Goal: Task Accomplishment & Management: Use online tool/utility

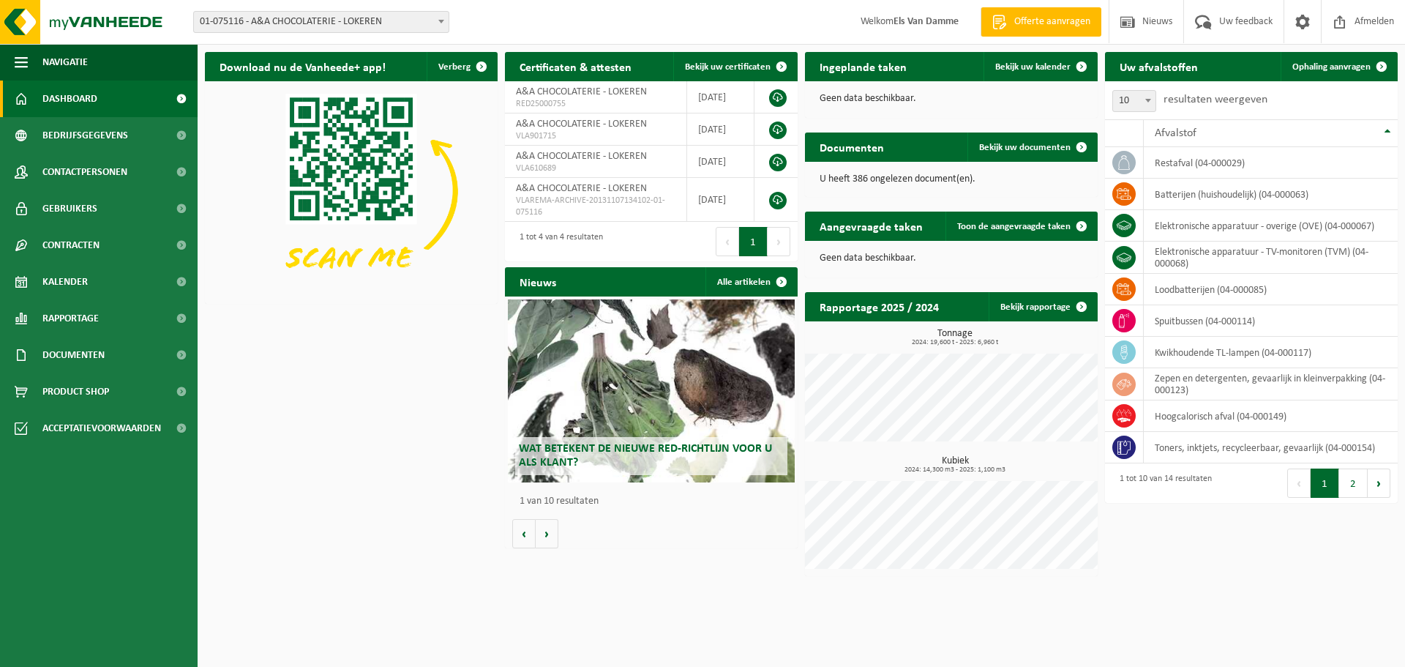
click at [423, 24] on span "01-075116 - A&A CHOCOLATERIE - LOKEREN" at bounding box center [321, 22] width 255 height 20
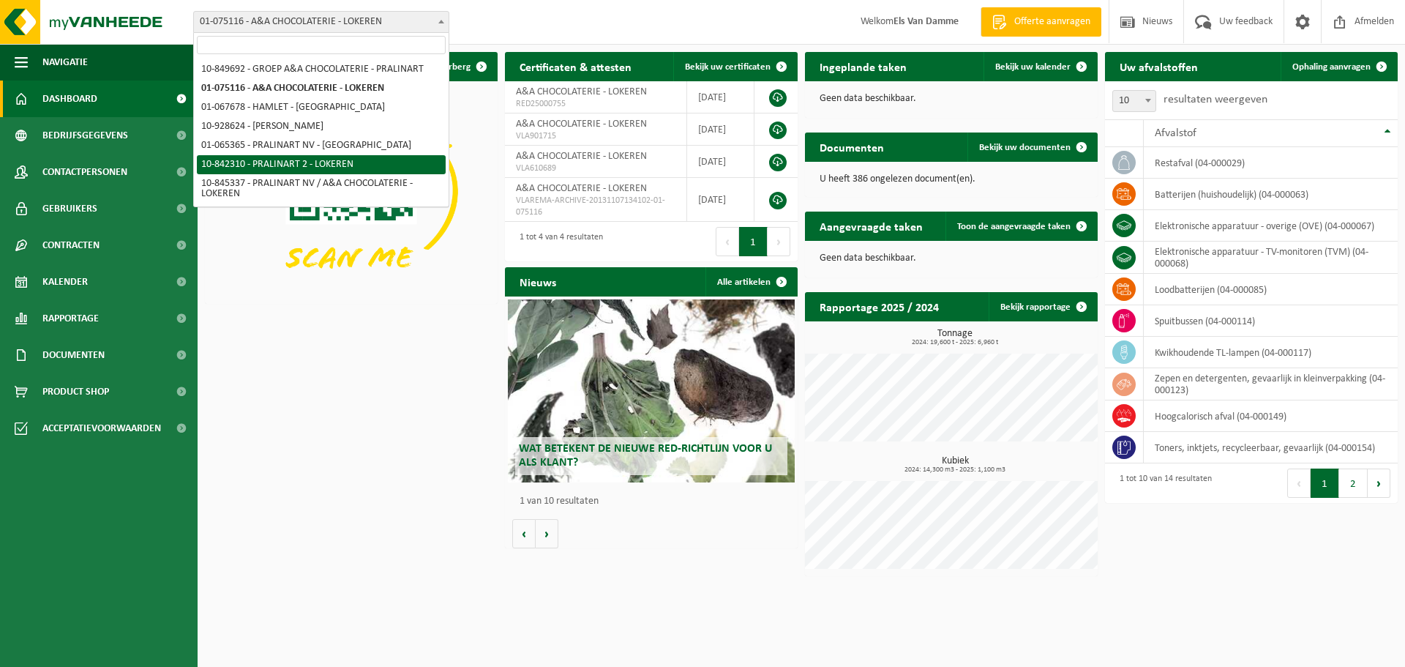
select select "92504"
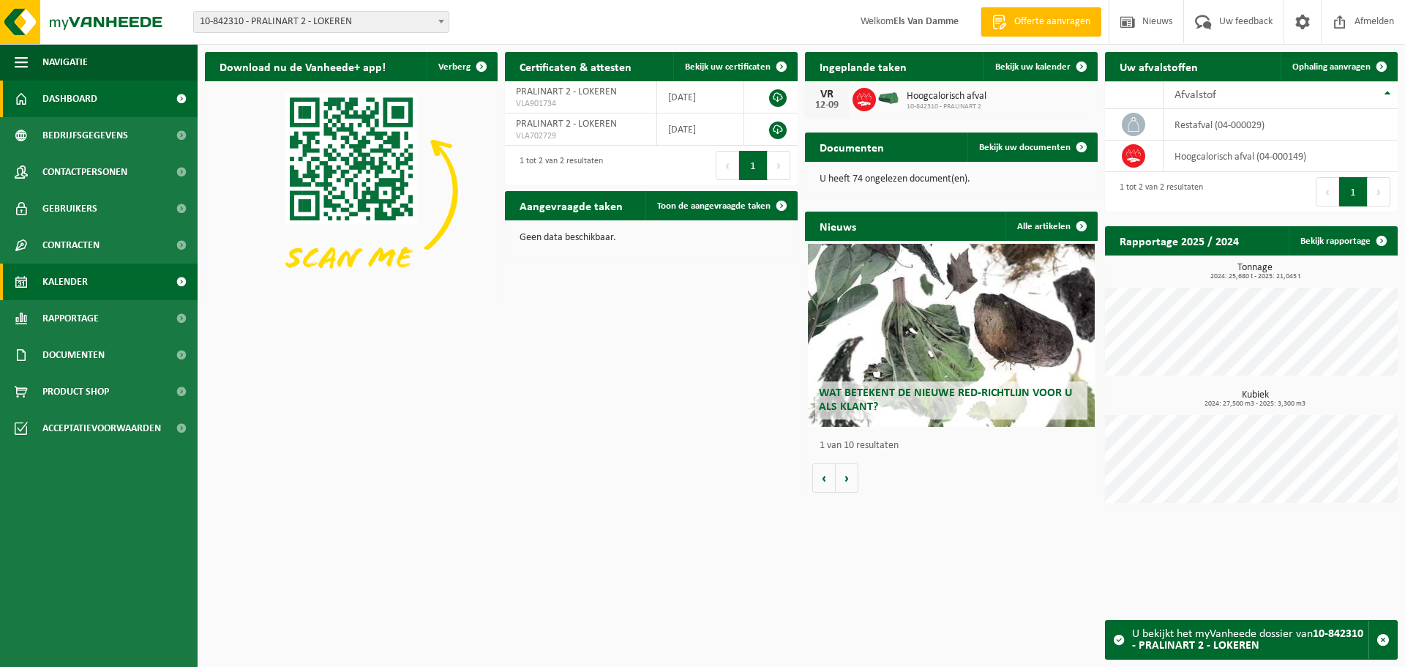
click at [92, 285] on link "Kalender" at bounding box center [99, 282] width 198 height 37
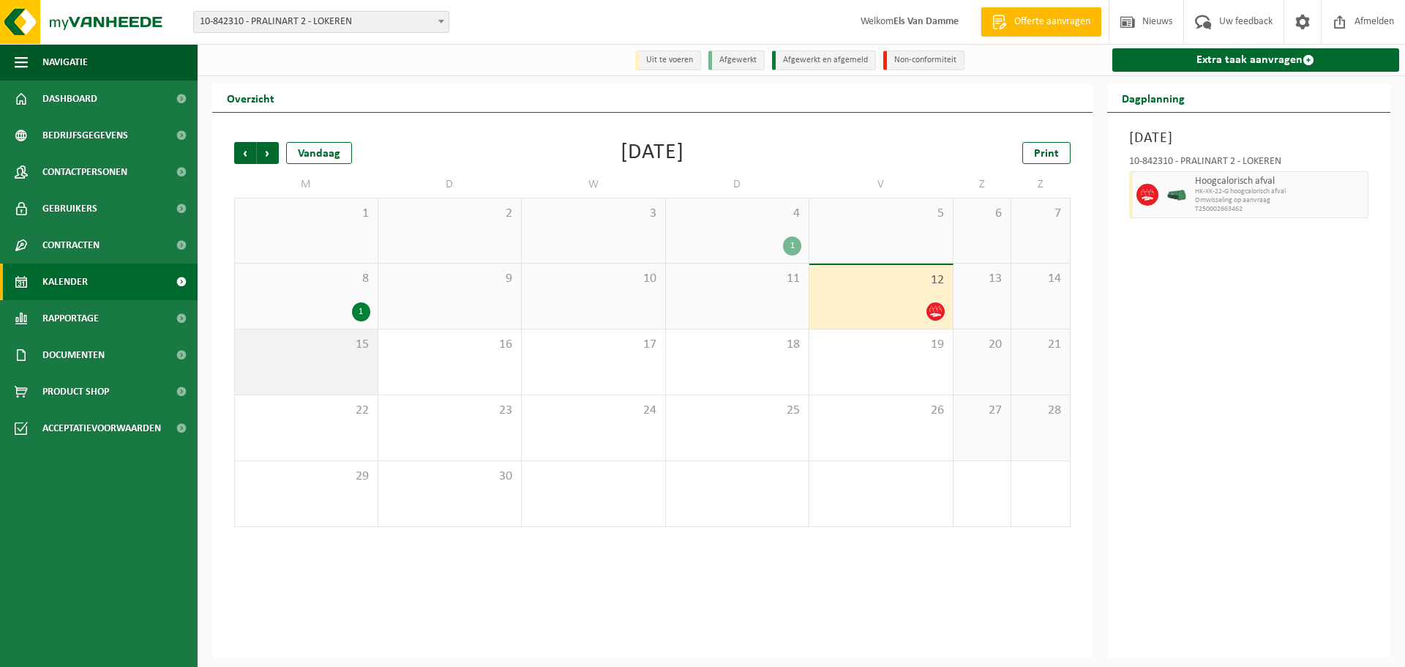
click at [318, 367] on div "15" at bounding box center [306, 361] width 143 height 65
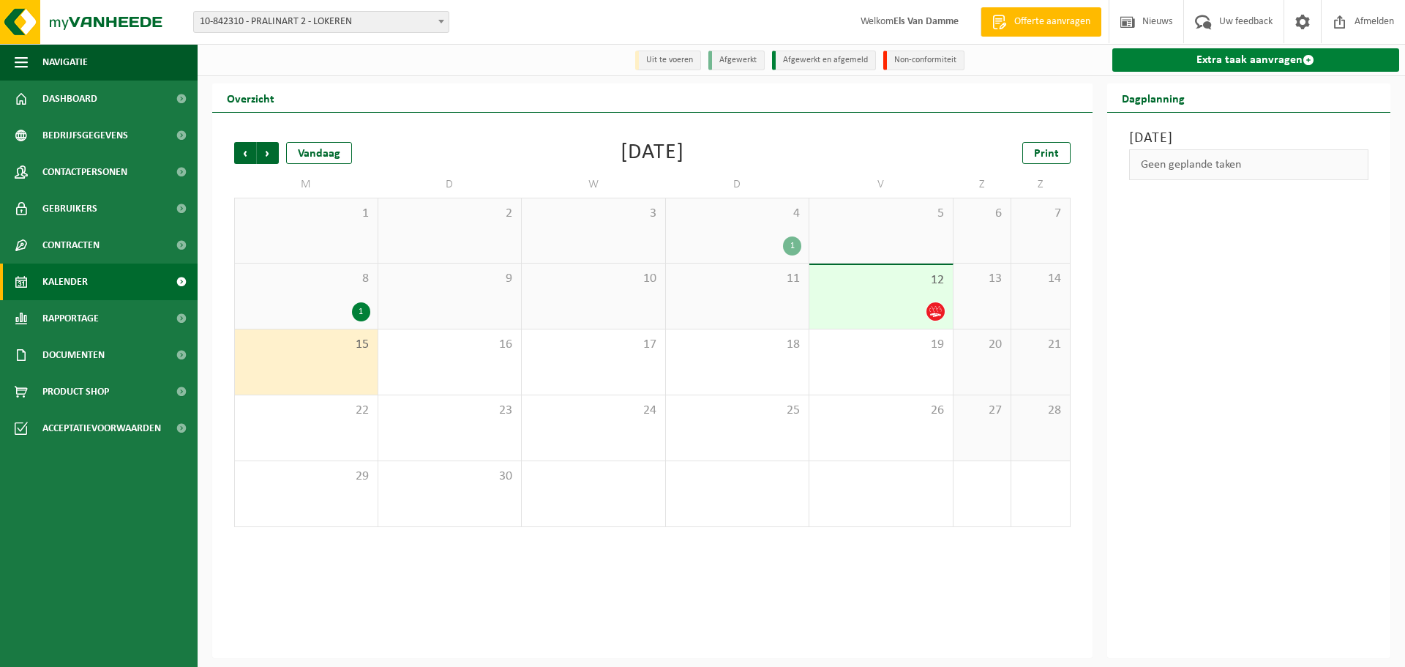
click at [1195, 60] on link "Extra taak aanvragen" at bounding box center [1257, 59] width 288 height 23
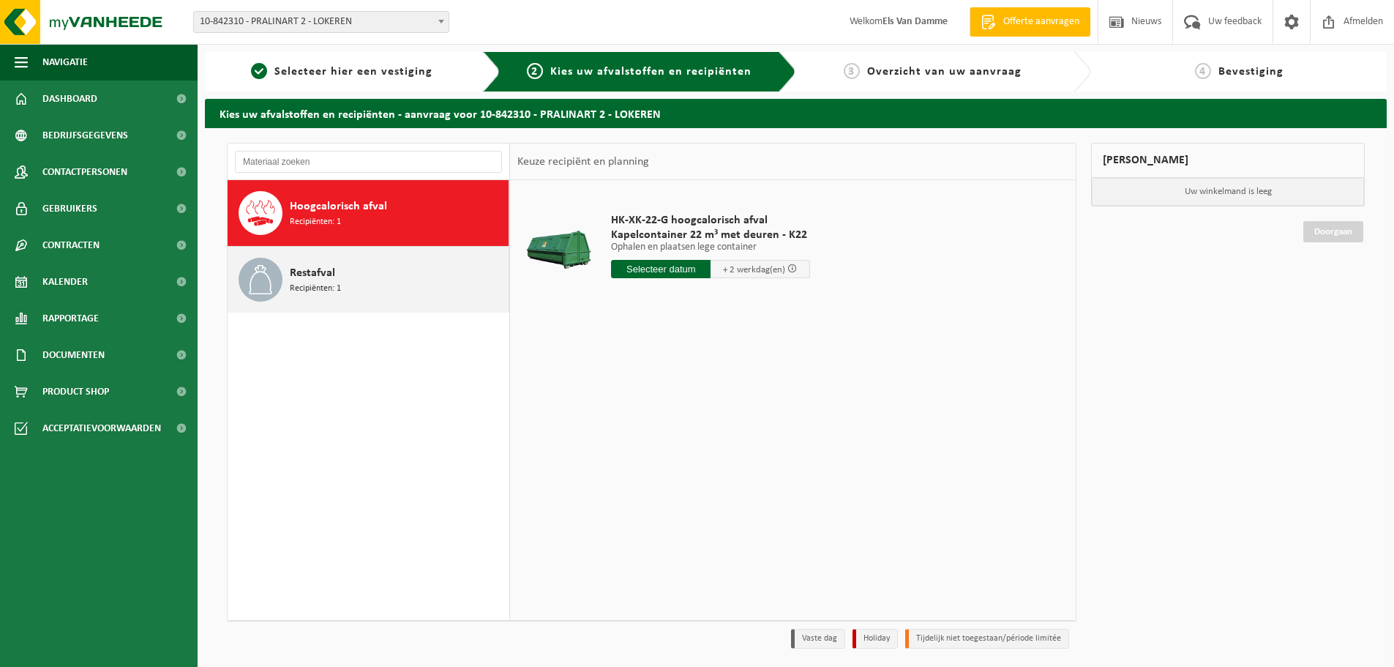
click at [310, 280] on span "Restafval" at bounding box center [312, 273] width 45 height 18
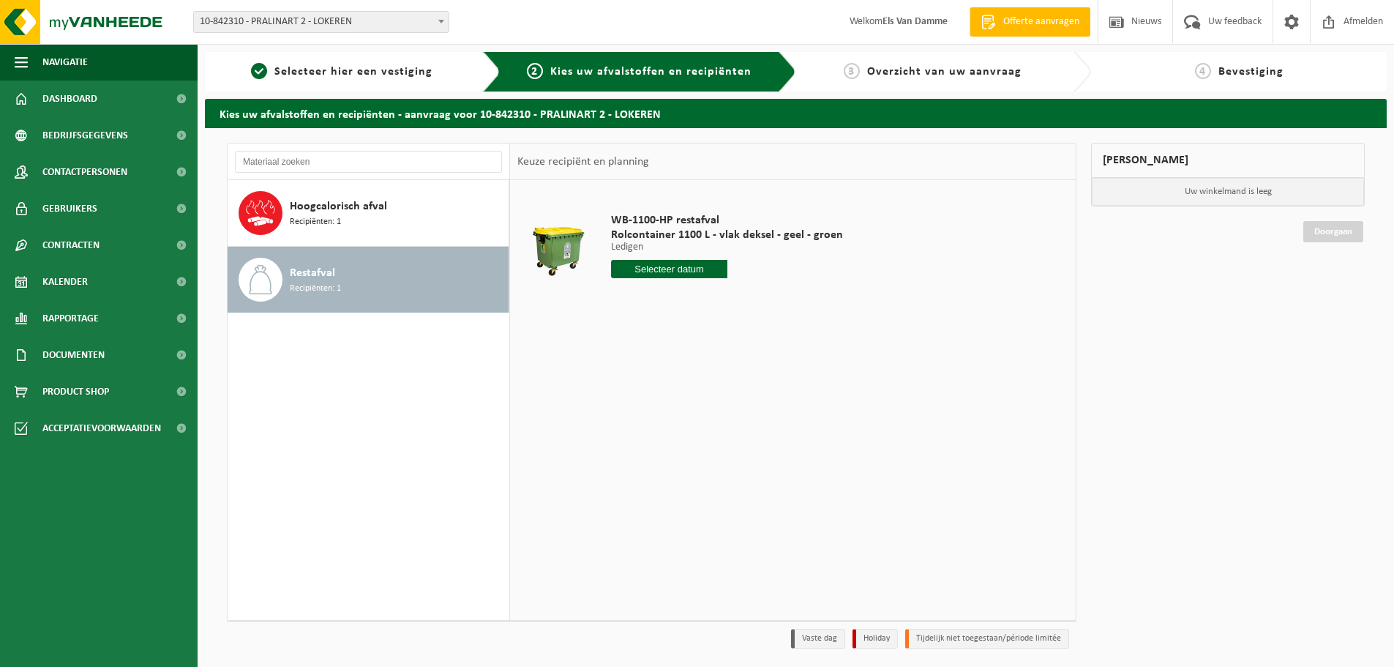
click at [625, 269] on input "text" at bounding box center [669, 269] width 116 height 18
click at [633, 404] on div "15" at bounding box center [625, 398] width 26 height 23
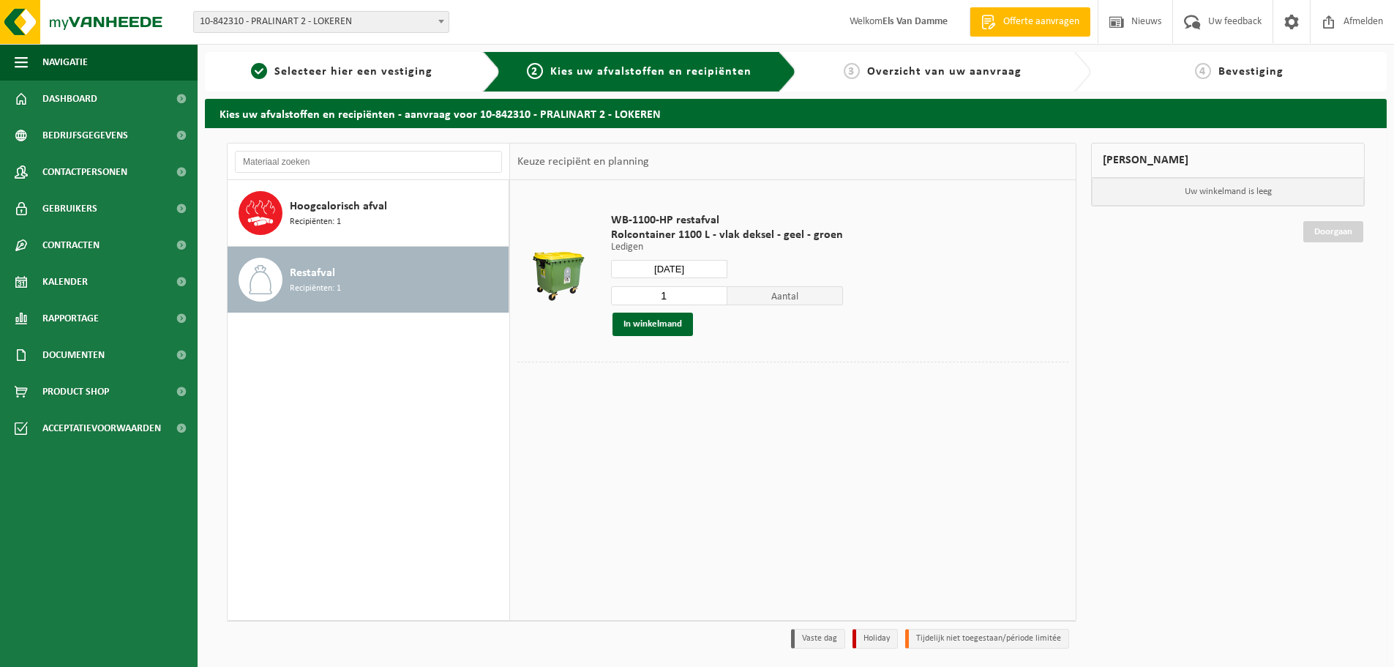
type input "Van [DATE]"
click at [660, 327] on button "In winkelmand" at bounding box center [653, 324] width 81 height 23
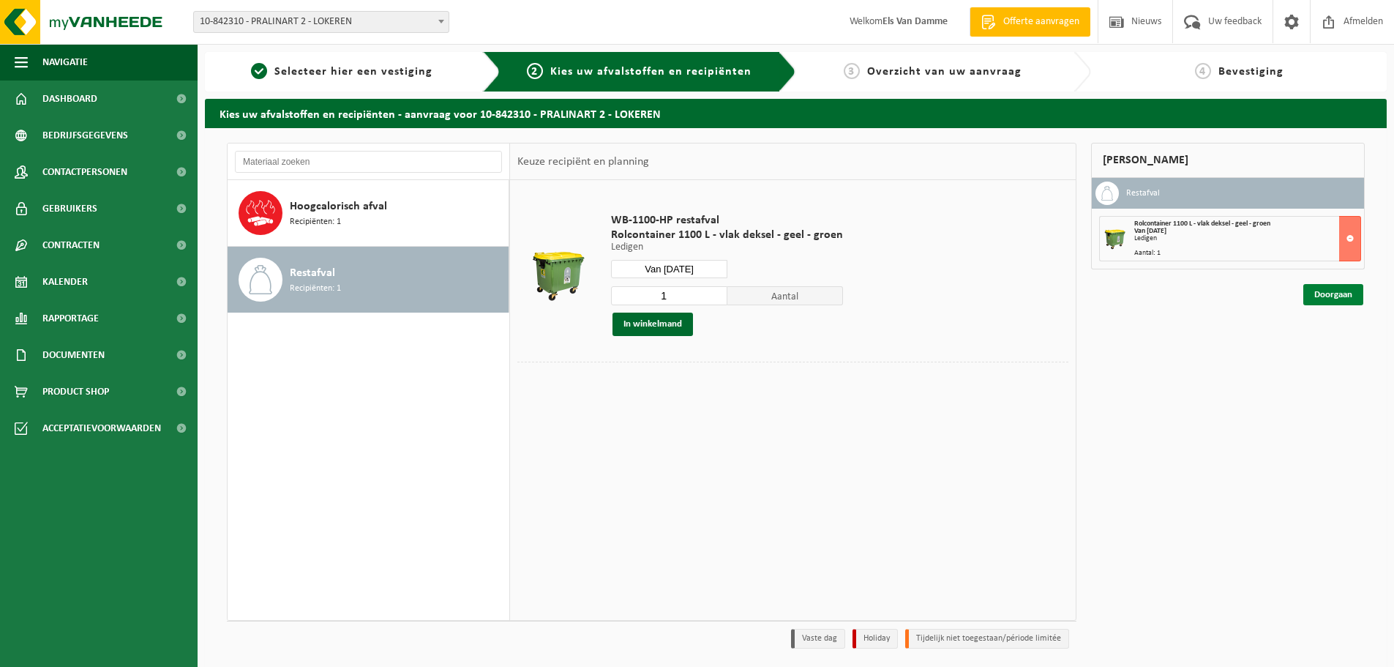
click at [1339, 296] on link "Doorgaan" at bounding box center [1334, 294] width 60 height 21
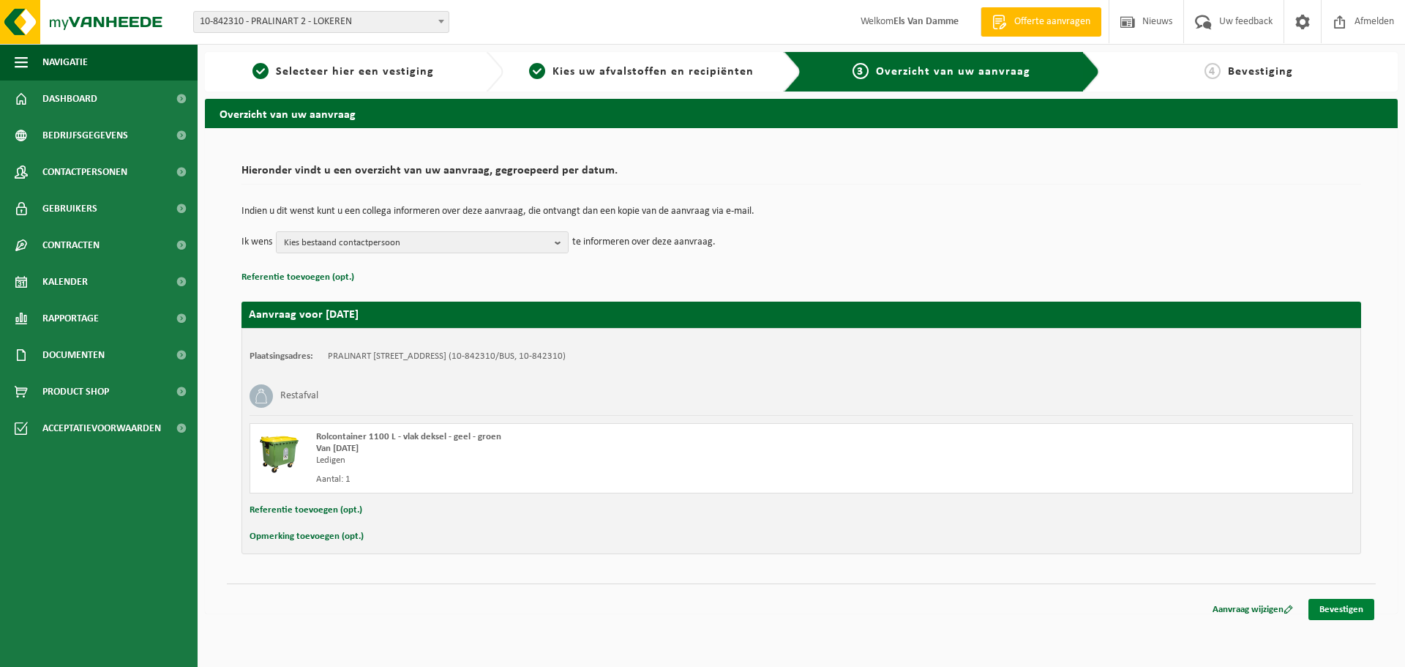
click at [1350, 616] on link "Bevestigen" at bounding box center [1342, 609] width 66 height 21
